Goal: Task Accomplishment & Management: Use online tool/utility

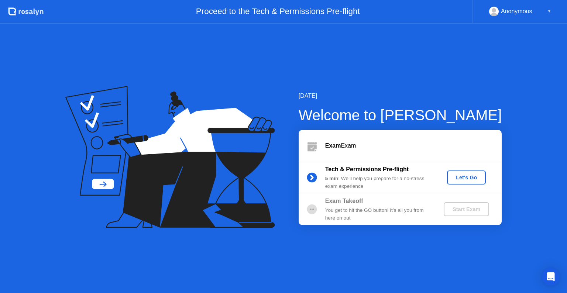
click at [475, 180] on div "Let's Go" at bounding box center [466, 177] width 33 height 6
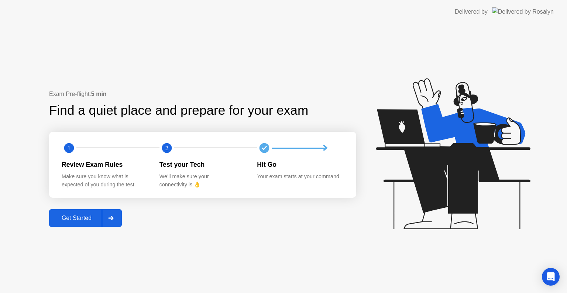
click at [78, 221] on div "Get Started" at bounding box center [76, 218] width 51 height 7
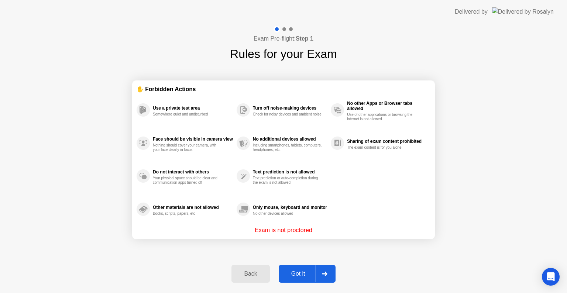
click at [299, 270] on div "Got it" at bounding box center [298, 273] width 35 height 7
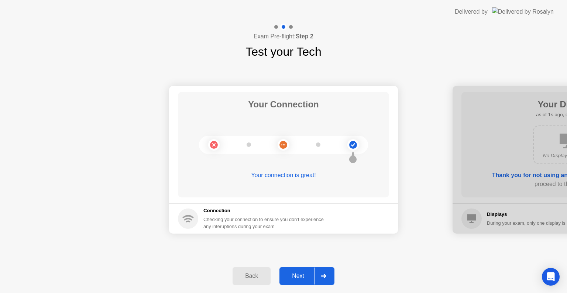
click at [299, 270] on button "Next" at bounding box center [306, 276] width 55 height 18
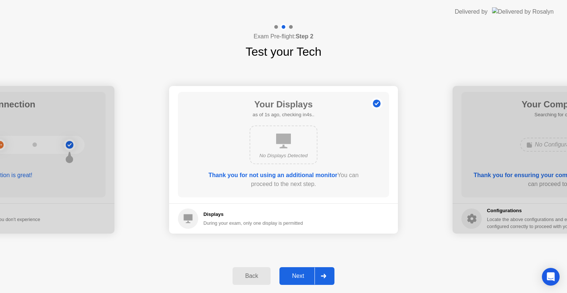
click at [311, 273] on div "Next" at bounding box center [297, 276] width 33 height 7
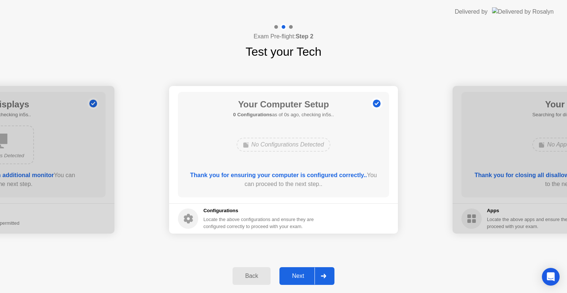
click at [311, 273] on div "Next" at bounding box center [297, 276] width 33 height 7
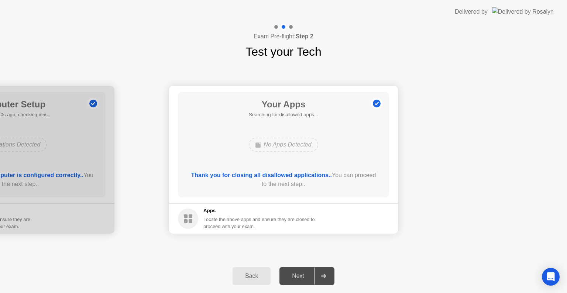
click at [311, 273] on div "Next" at bounding box center [297, 276] width 33 height 7
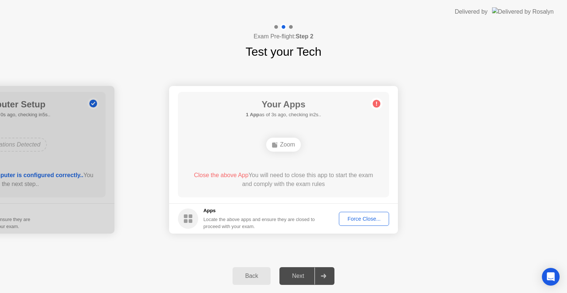
click at [363, 218] on div "Force Close..." at bounding box center [363, 219] width 45 height 6
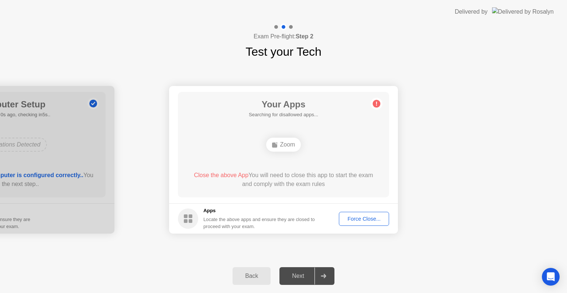
click at [260, 277] on div "Back" at bounding box center [252, 276] width 34 height 7
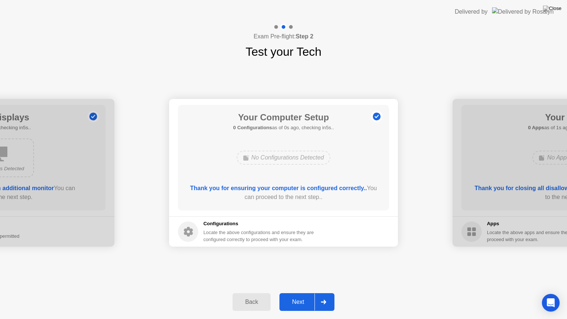
click at [322, 293] on icon at bounding box center [324, 302] width 6 height 4
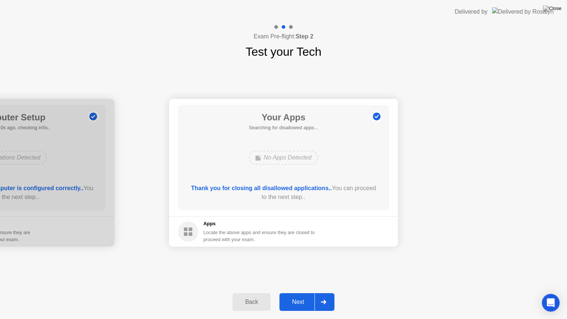
click at [305, 293] on div "Next" at bounding box center [297, 301] width 33 height 7
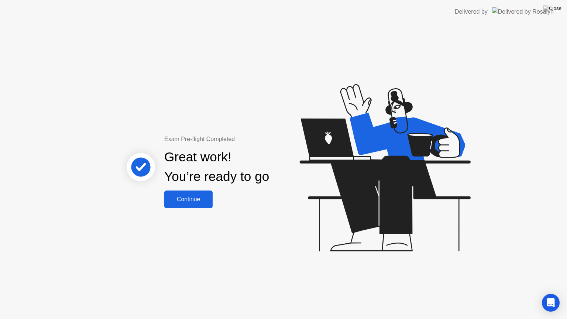
click at [189, 192] on button "Continue" at bounding box center [188, 199] width 48 height 18
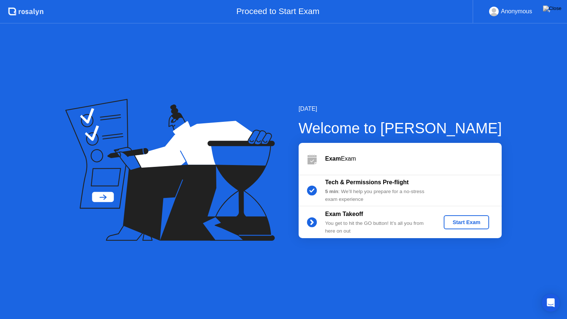
click at [460, 224] on div "Start Exam" at bounding box center [465, 222] width 39 height 6
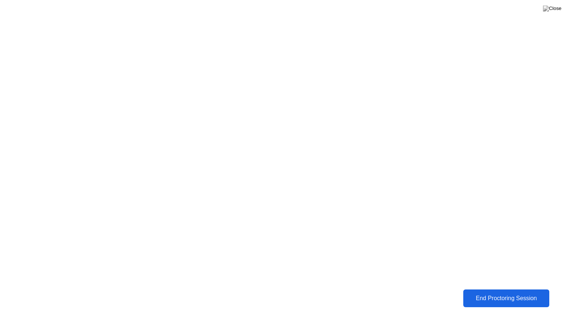
click at [480, 292] on button "End Proctoring Session" at bounding box center [506, 298] width 86 height 18
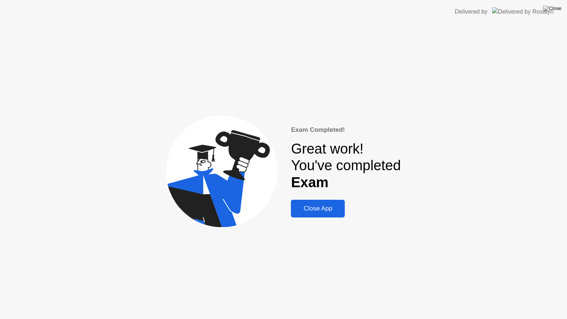
click at [336, 212] on div "Close App" at bounding box center [317, 208] width 49 height 7
